Goal: Book appointment/travel/reservation

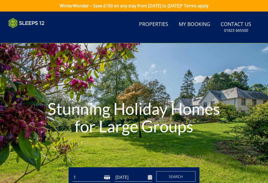
click at [74, 90] on h1 "Stunning Holiday Homes for Large Groups" at bounding box center [134, 117] width 188 height 56
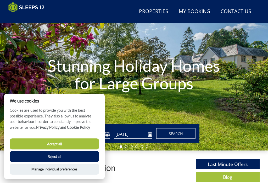
scroll to position [35, 0]
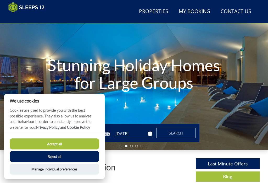
click at [51, 149] on button "Accept all" at bounding box center [55, 143] width 90 height 11
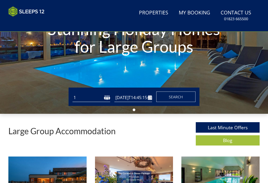
type input "[DATE]"
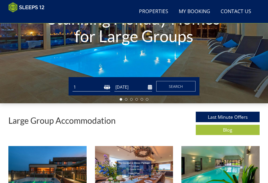
click at [100, 89] on select "1 2 3 4 5 6 7 8 9 10 11 12 13 14 15 16 17 18 19 20 21 22 23 24 25 26 27 28 29 3…" at bounding box center [92, 87] width 38 height 9
select select "12"
click at [133, 86] on input "[DATE]" at bounding box center [134, 87] width 38 height 9
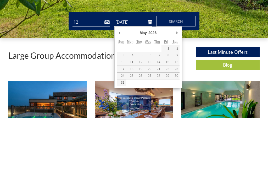
type input "[DATE]"
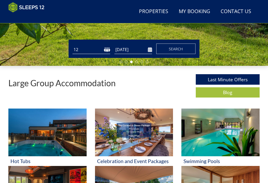
scroll to position [112, 0]
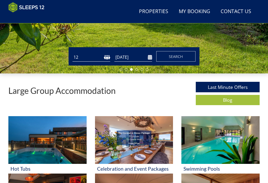
click at [177, 56] on span "Search" at bounding box center [176, 56] width 14 height 5
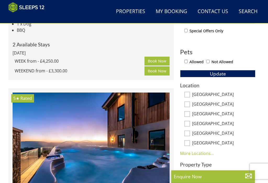
scroll to position [253, 0]
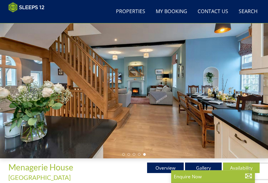
scroll to position [27, 0]
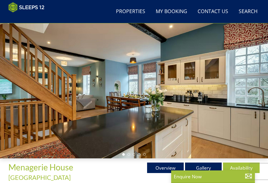
click at [71, 105] on div at bounding box center [134, 83] width 268 height 150
click at [90, 115] on div at bounding box center [134, 83] width 268 height 150
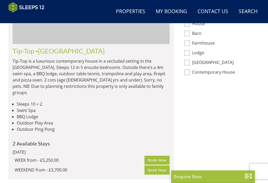
scroll to position [402, 0]
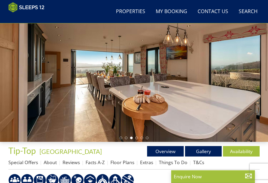
scroll to position [44, 0]
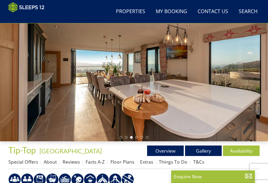
click at [121, 163] on link "Floor Plans" at bounding box center [123, 162] width 24 height 6
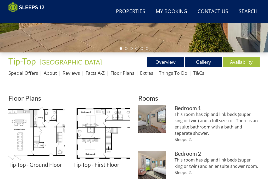
scroll to position [132, 0]
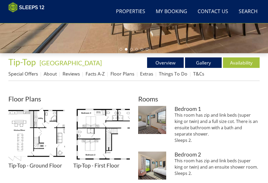
click at [52, 76] on link "About" at bounding box center [50, 74] width 13 height 6
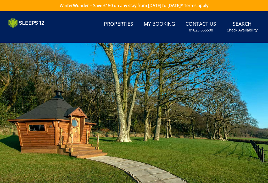
scroll to position [20, 0]
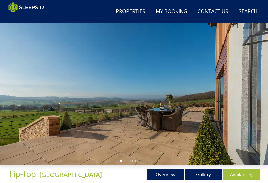
click at [49, 183] on link "About" at bounding box center [50, 185] width 13 height 6
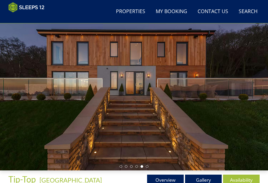
scroll to position [0, 0]
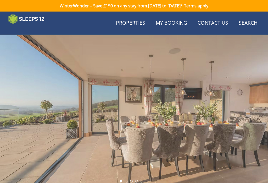
scroll to position [132, 0]
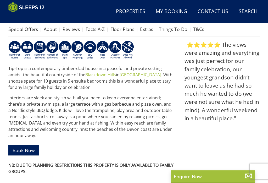
scroll to position [176, 0]
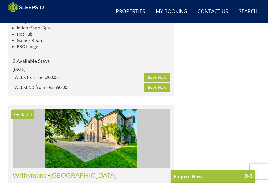
scroll to position [1299, 0]
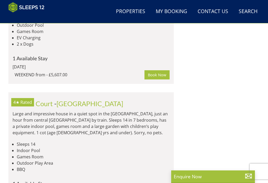
scroll to position [2086, 0]
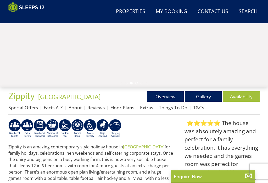
scroll to position [98, 0]
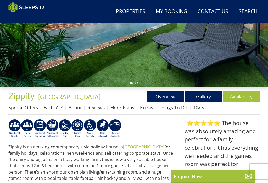
click at [202, 99] on link "Gallery" at bounding box center [203, 96] width 37 height 10
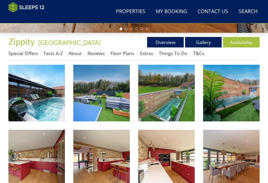
scroll to position [153, 0]
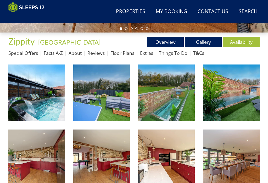
click at [173, 109] on img at bounding box center [166, 93] width 57 height 57
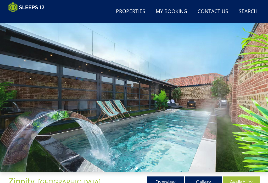
scroll to position [13, 0]
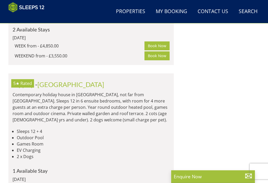
scroll to position [2071, 0]
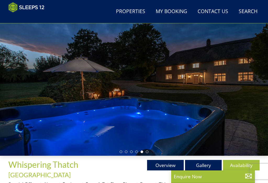
scroll to position [29, 0]
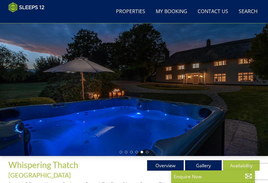
click at [207, 165] on link "Gallery" at bounding box center [203, 165] width 37 height 10
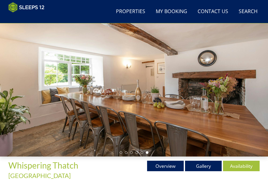
scroll to position [28, 0]
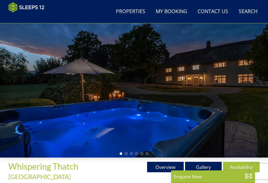
scroll to position [26, 0]
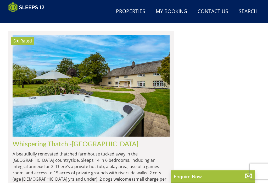
scroll to position [2726, 0]
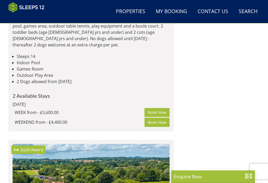
scroll to position [2951, 0]
